Goal: Share content: Share content

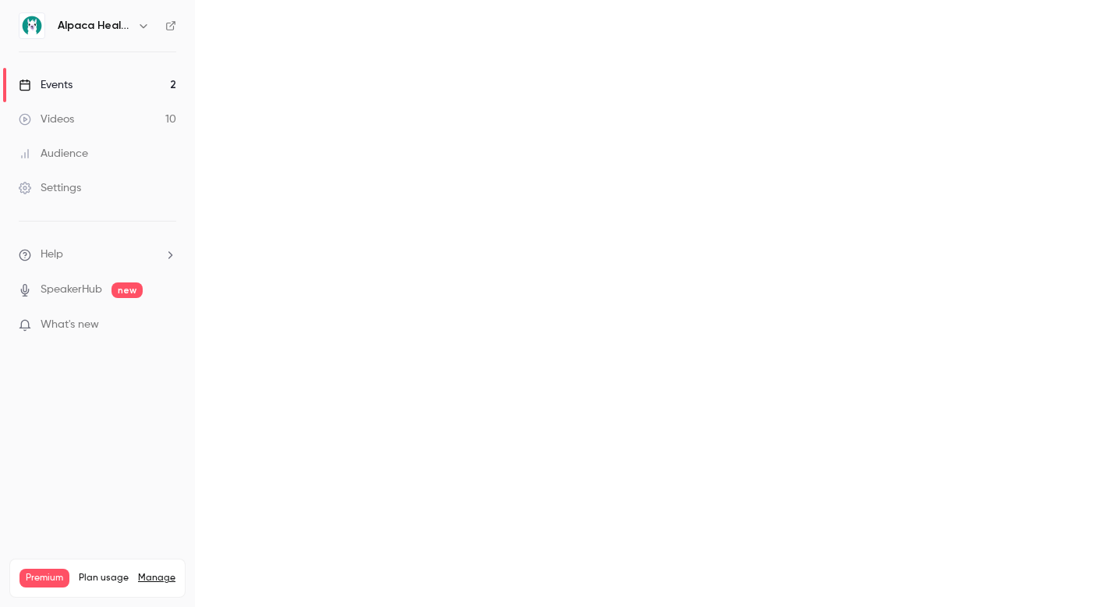
click at [102, 31] on h6 "Alpaca Health" at bounding box center [94, 26] width 73 height 16
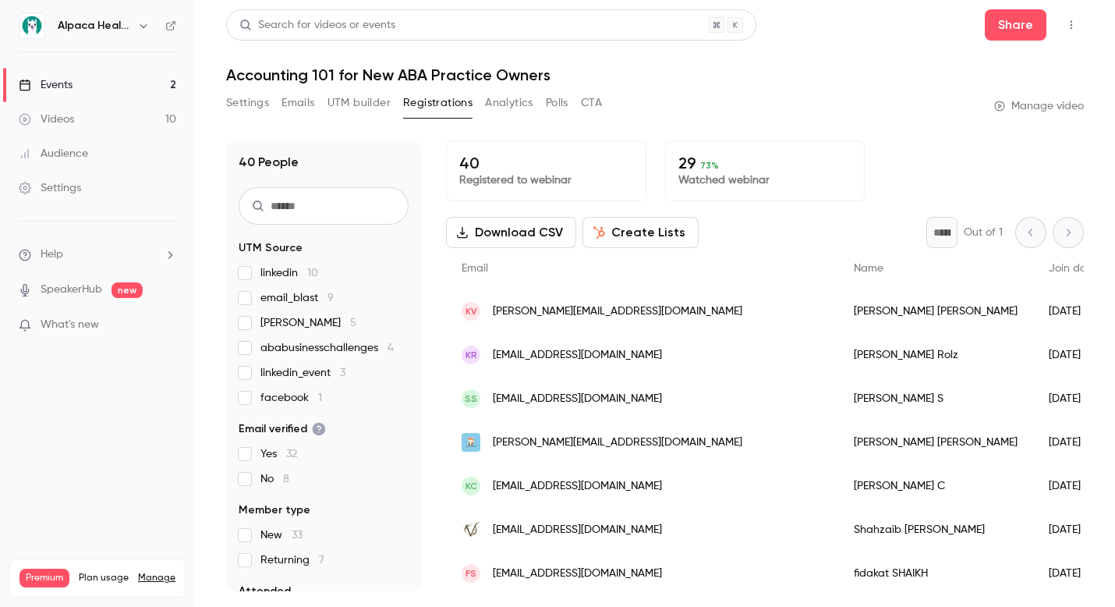
click at [138, 27] on icon "button" at bounding box center [143, 26] width 12 height 12
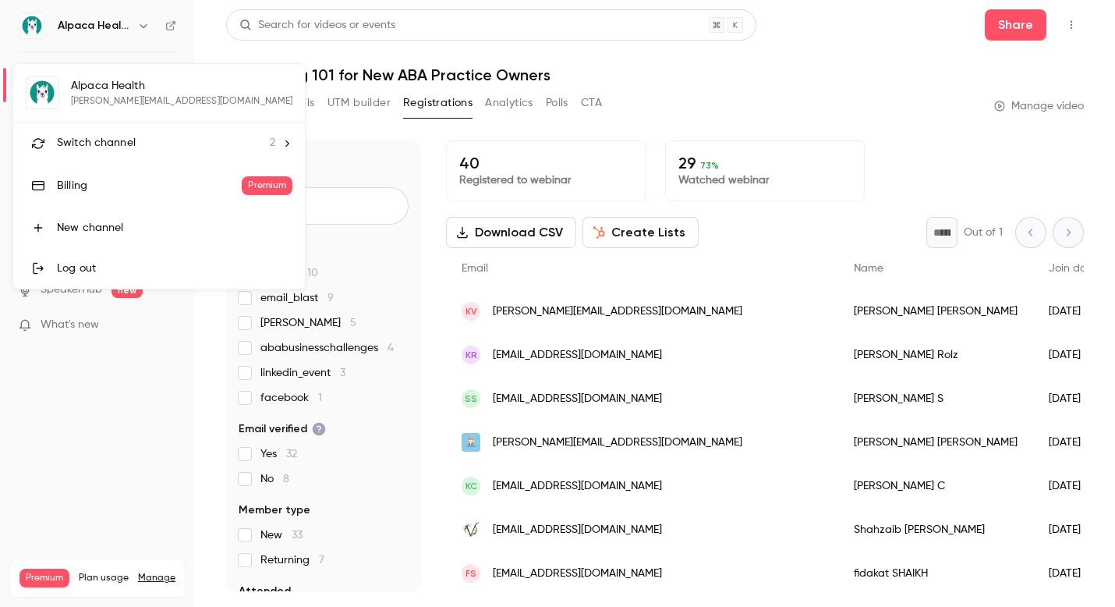
click at [108, 153] on li "Switch channel 2" at bounding box center [159, 142] width 292 height 41
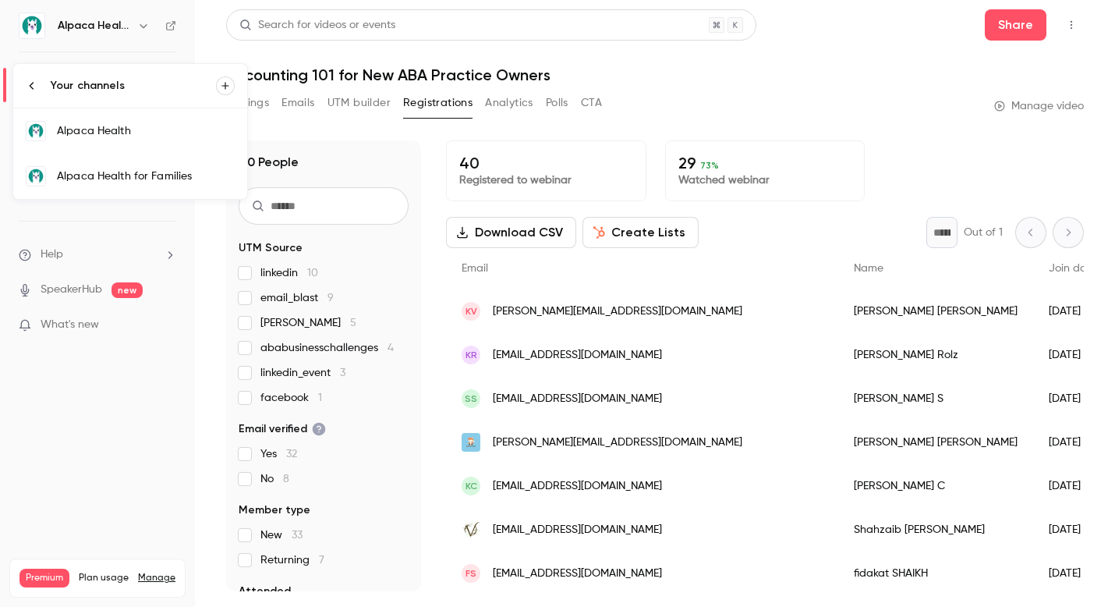
click at [141, 176] on div "Alpaca Health for Families" at bounding box center [146, 176] width 178 height 16
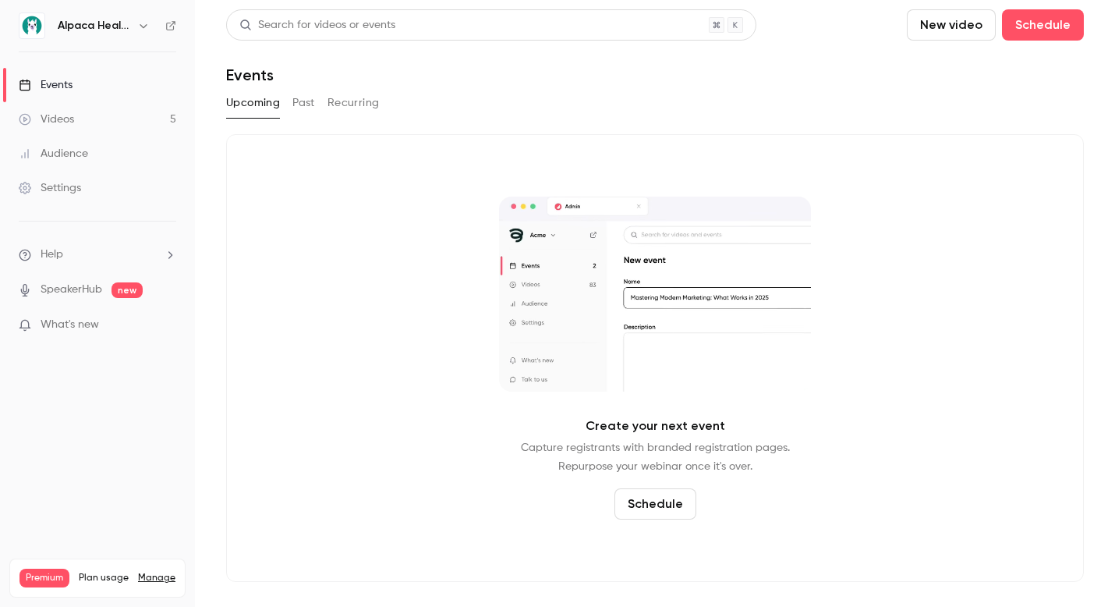
click at [308, 102] on button "Past" at bounding box center [304, 102] width 23 height 25
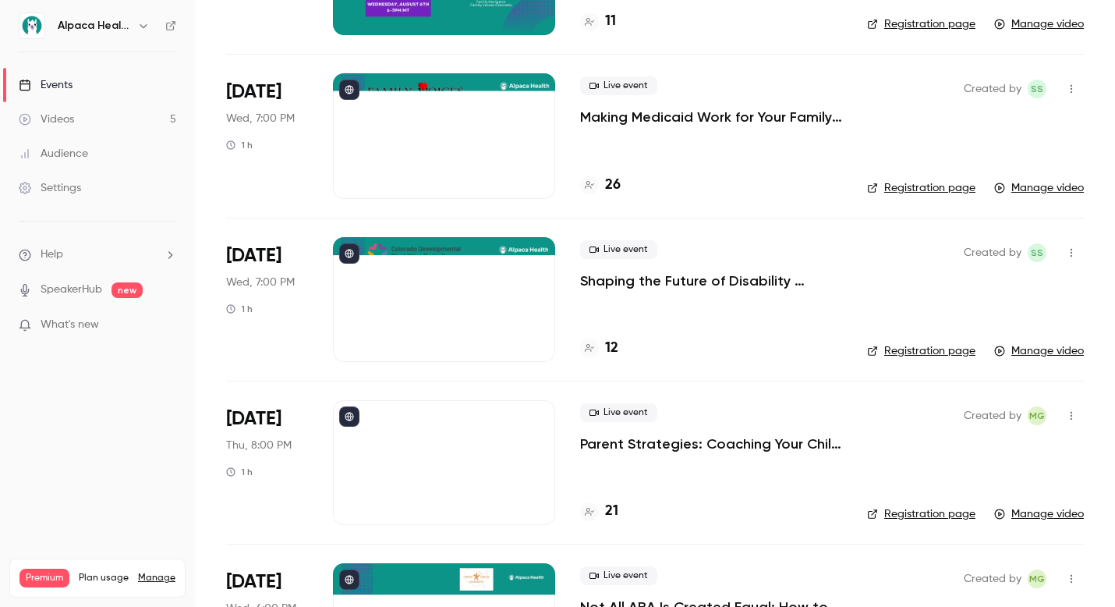
scroll to position [333, 0]
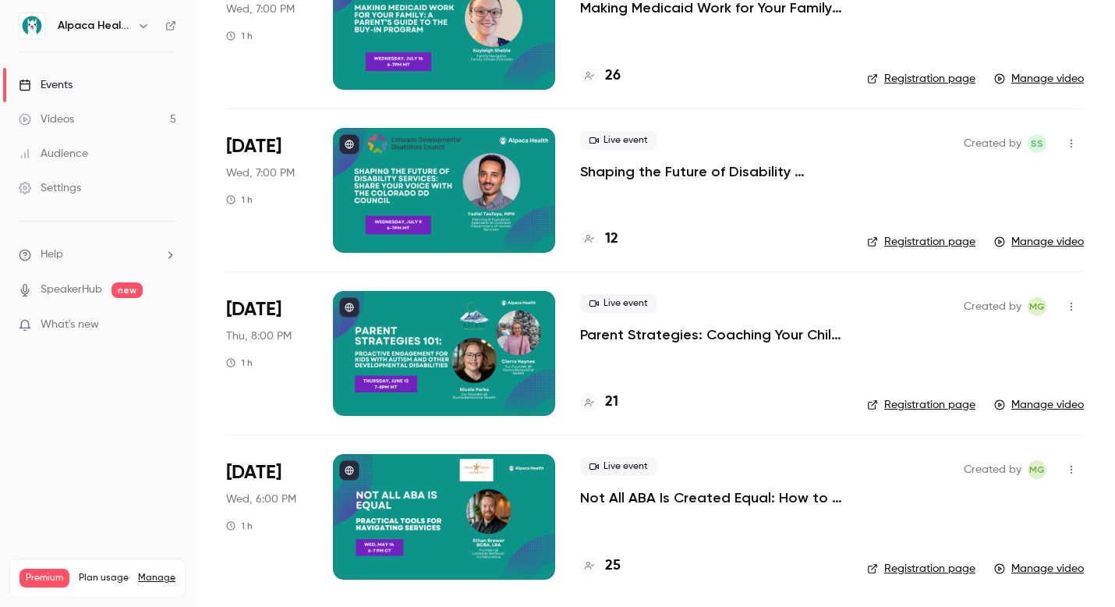
click at [665, 334] on p "Parent Strategies: Coaching Your Child Through Early Coping Skills at Home" at bounding box center [711, 334] width 262 height 19
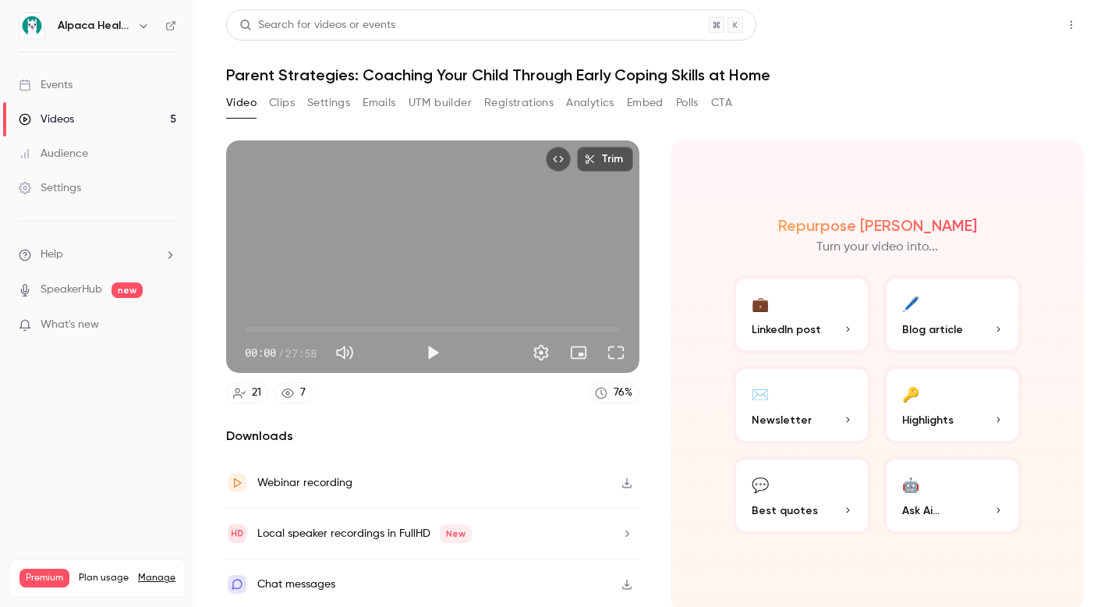
click at [1012, 32] on button "Share" at bounding box center [1016, 24] width 62 height 31
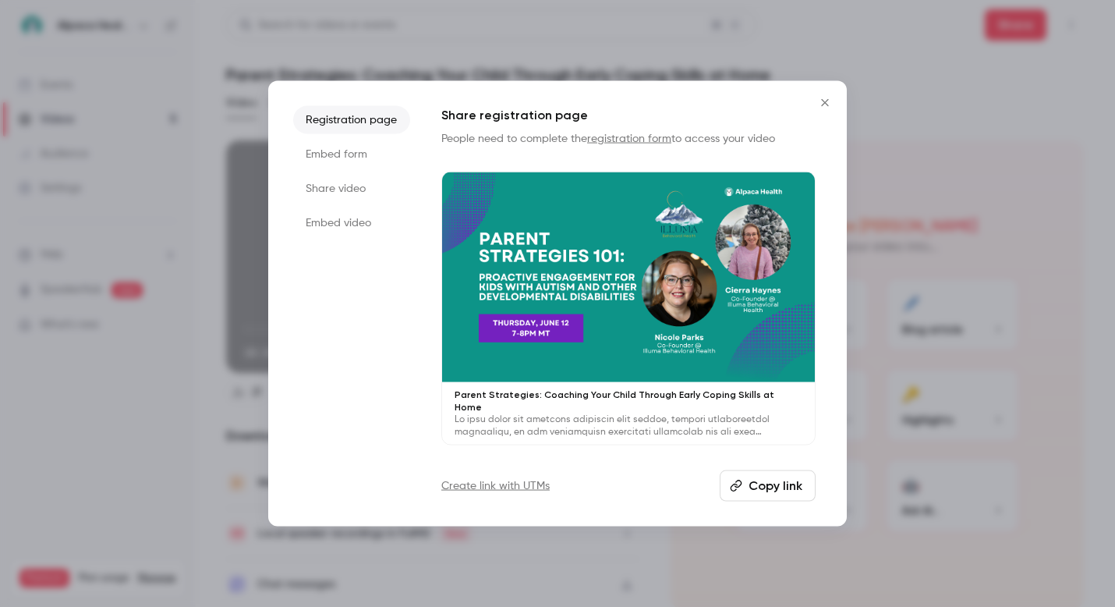
click at [769, 470] on button "Copy link" at bounding box center [768, 485] width 96 height 31
click at [906, 114] on div at bounding box center [557, 303] width 1115 height 607
